Goal: Information Seeking & Learning: Learn about a topic

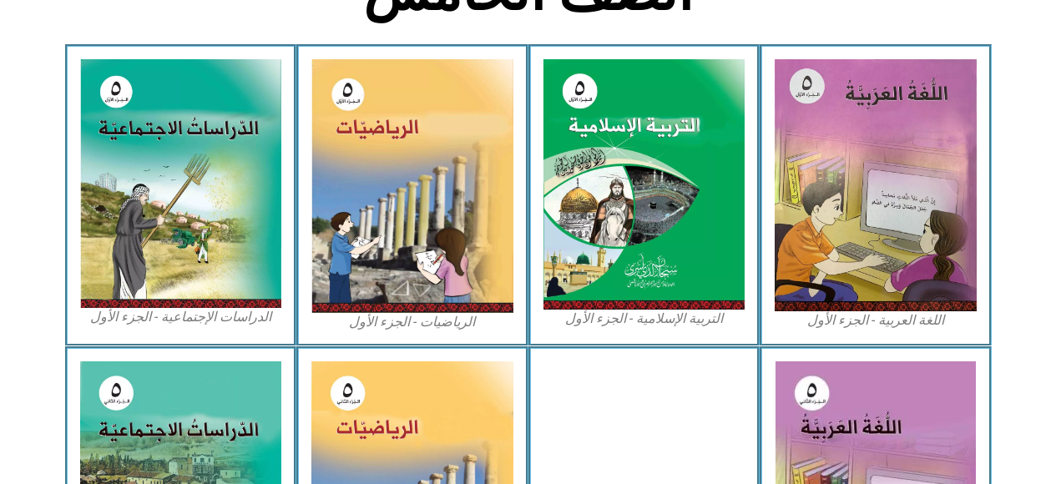
scroll to position [489, 0]
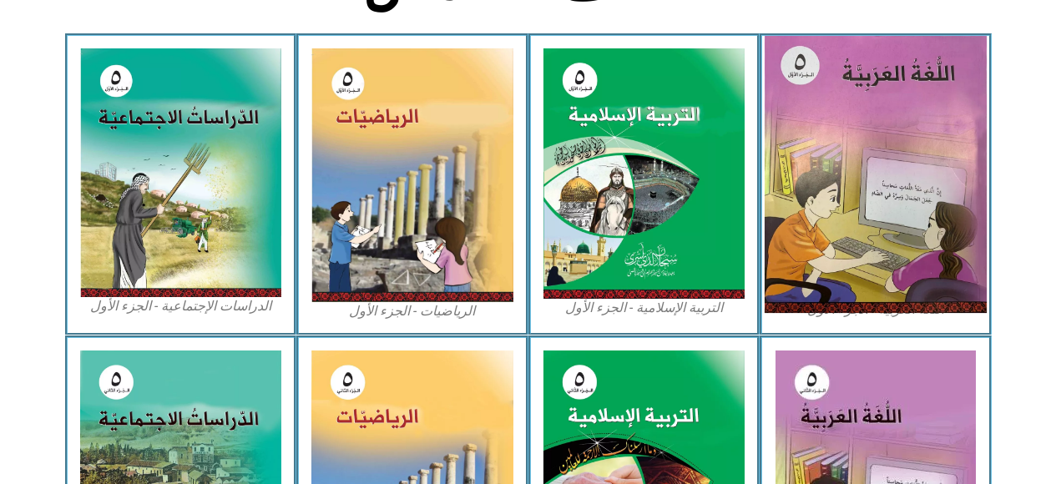
click at [820, 167] on img at bounding box center [876, 174] width 222 height 277
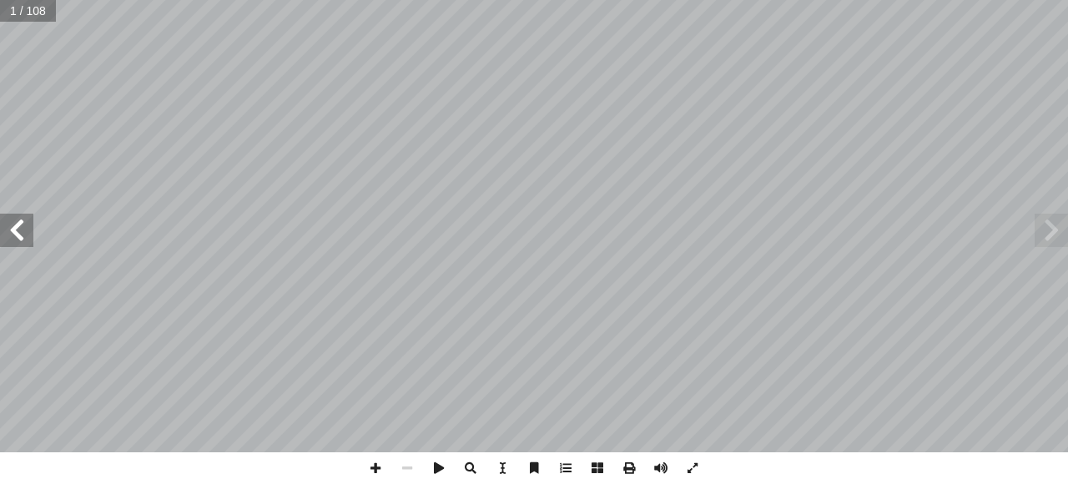
click at [18, 230] on span at bounding box center [16, 230] width 33 height 33
click at [12, 230] on span at bounding box center [16, 230] width 33 height 33
click at [7, 231] on span at bounding box center [16, 230] width 33 height 33
click at [11, 226] on span at bounding box center [16, 230] width 33 height 33
click at [12, 225] on span at bounding box center [16, 230] width 33 height 33
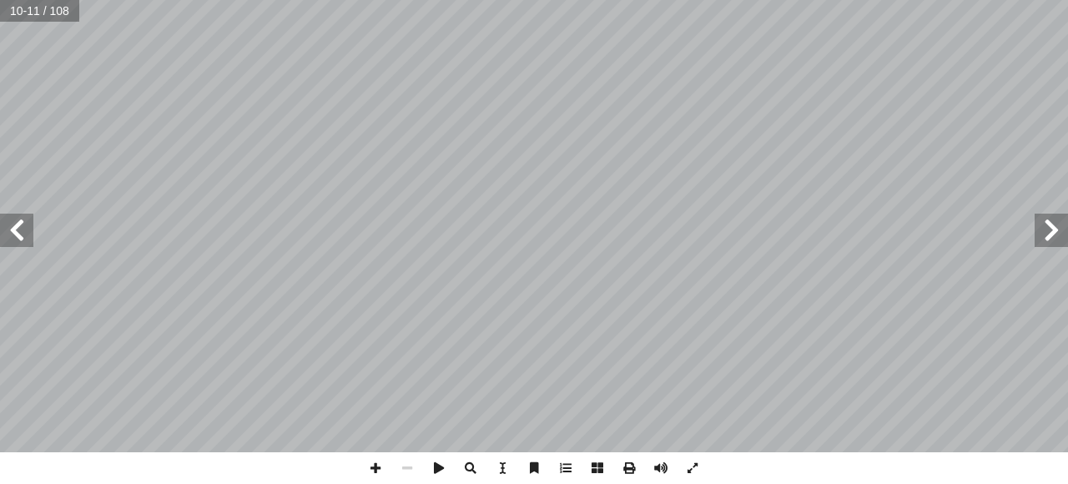
click at [9, 233] on span at bounding box center [16, 230] width 33 height 33
click at [9, 229] on span at bounding box center [16, 230] width 33 height 33
click at [12, 230] on span at bounding box center [16, 230] width 33 height 33
click at [9, 230] on span at bounding box center [16, 230] width 33 height 33
click at [1057, 234] on span at bounding box center [1051, 230] width 33 height 33
